Goal: Task Accomplishment & Management: Use online tool/utility

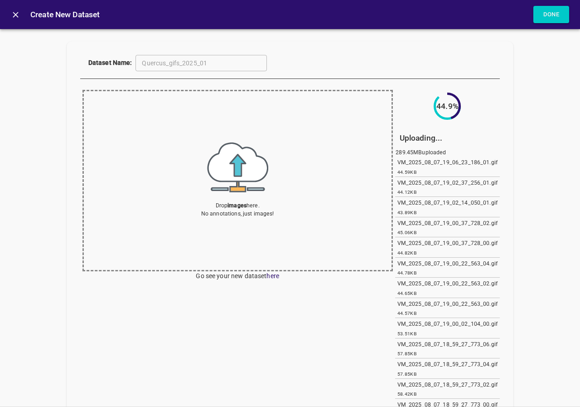
scroll to position [45, 0]
